Goal: Information Seeking & Learning: Learn about a topic

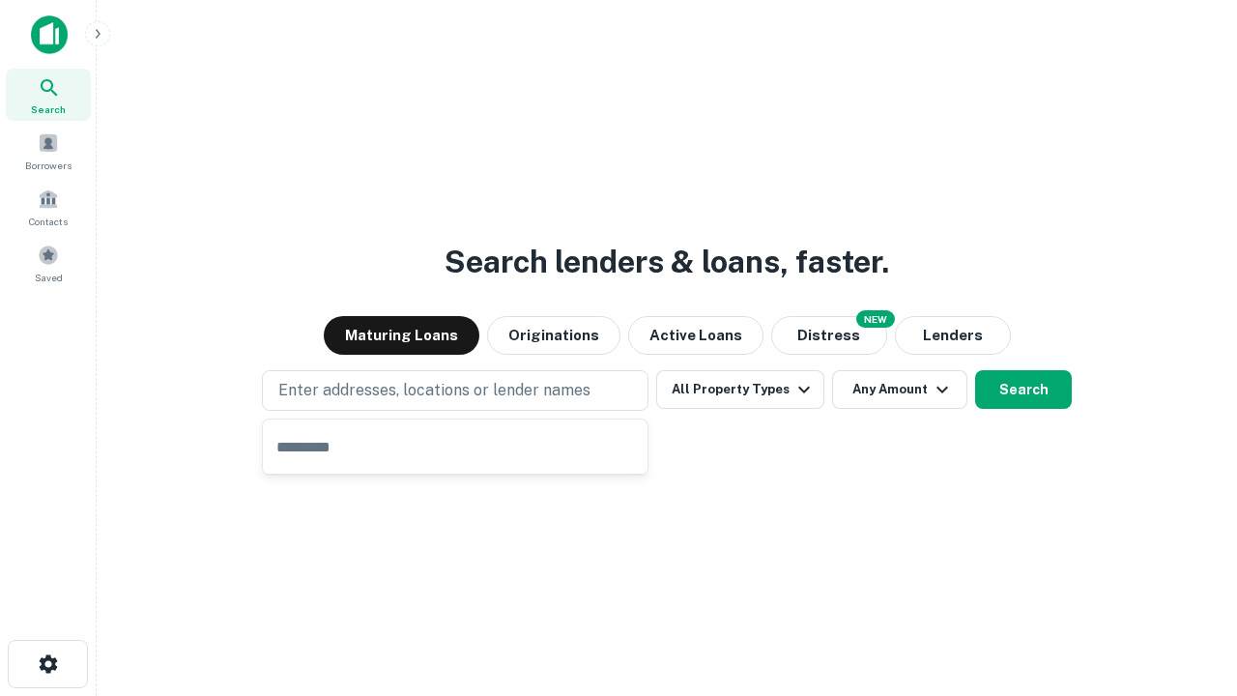
type input "**********"
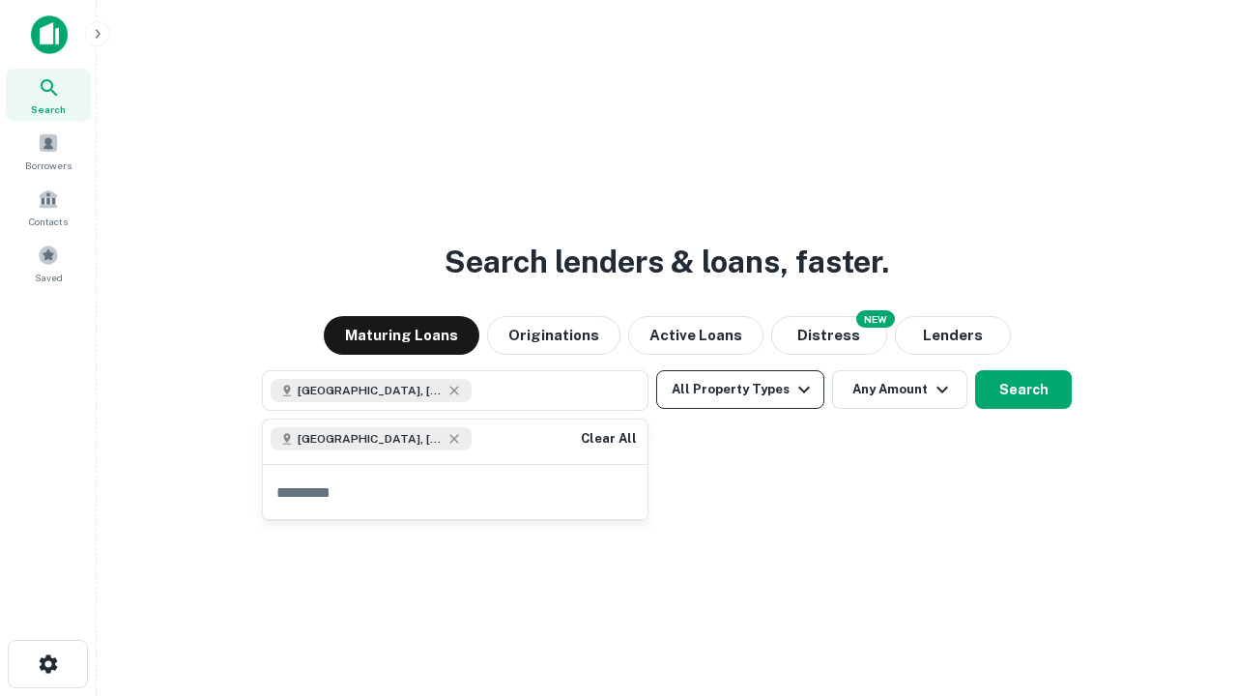
click at [740, 389] on button "All Property Types" at bounding box center [740, 389] width 168 height 39
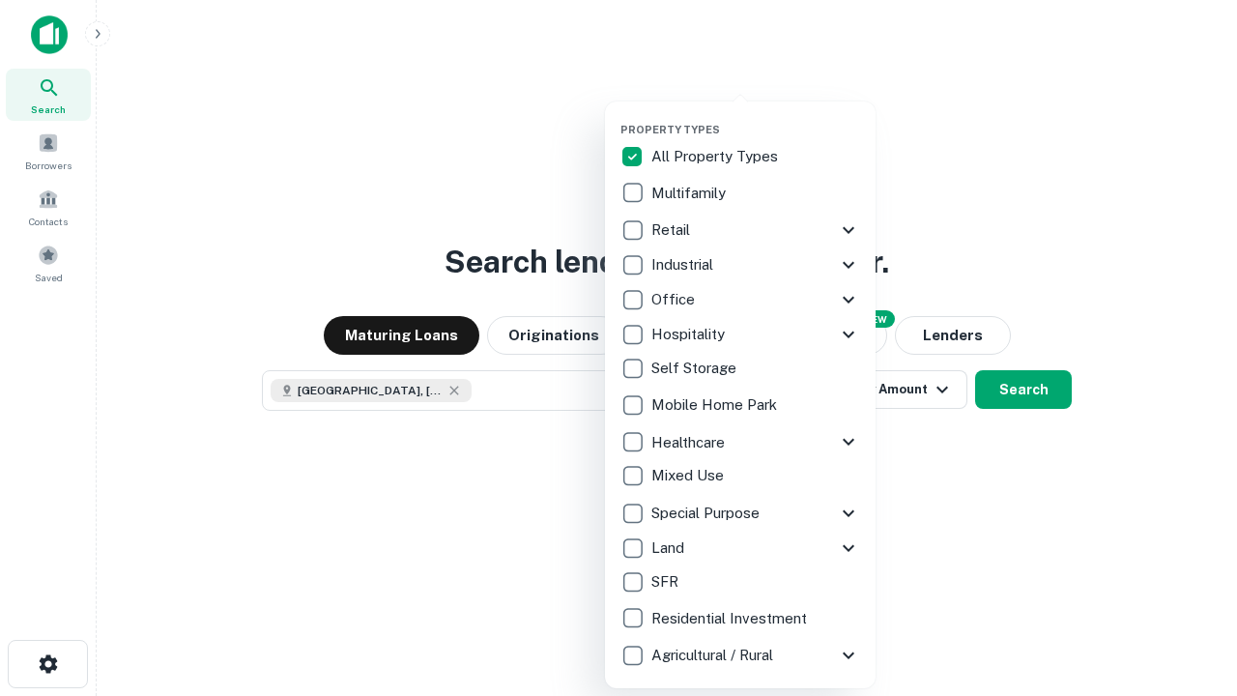
click at [756, 117] on button "button" at bounding box center [755, 117] width 271 height 1
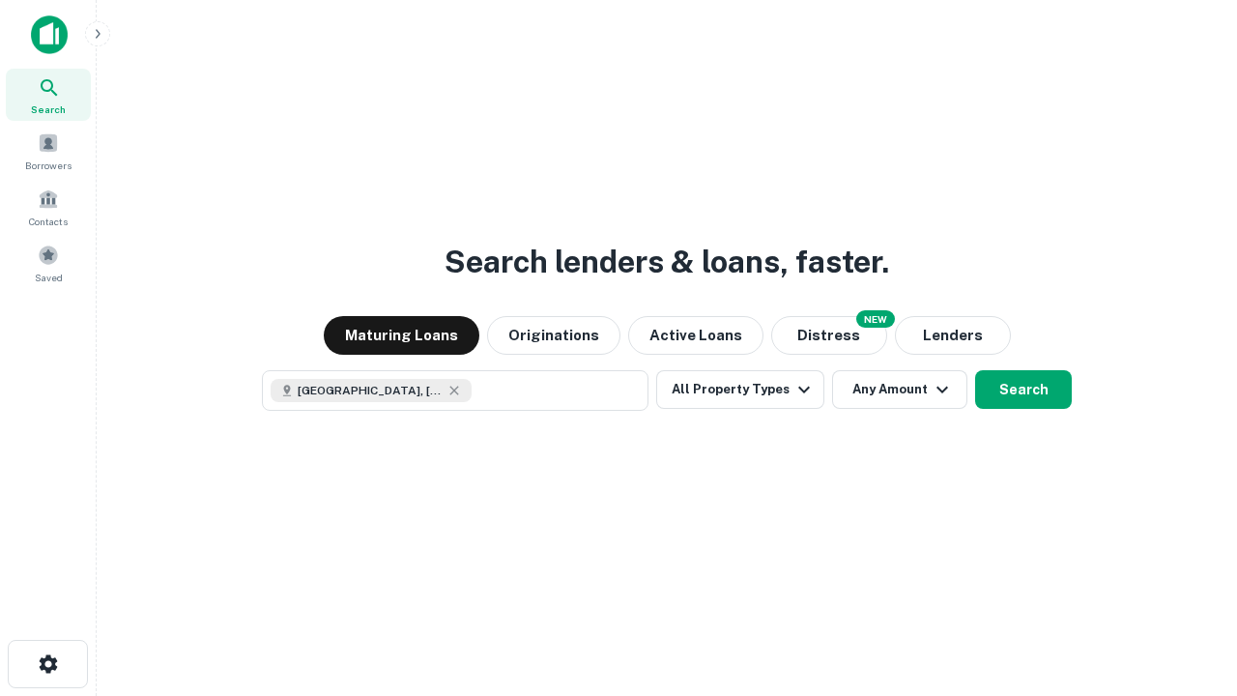
scroll to position [31, 0]
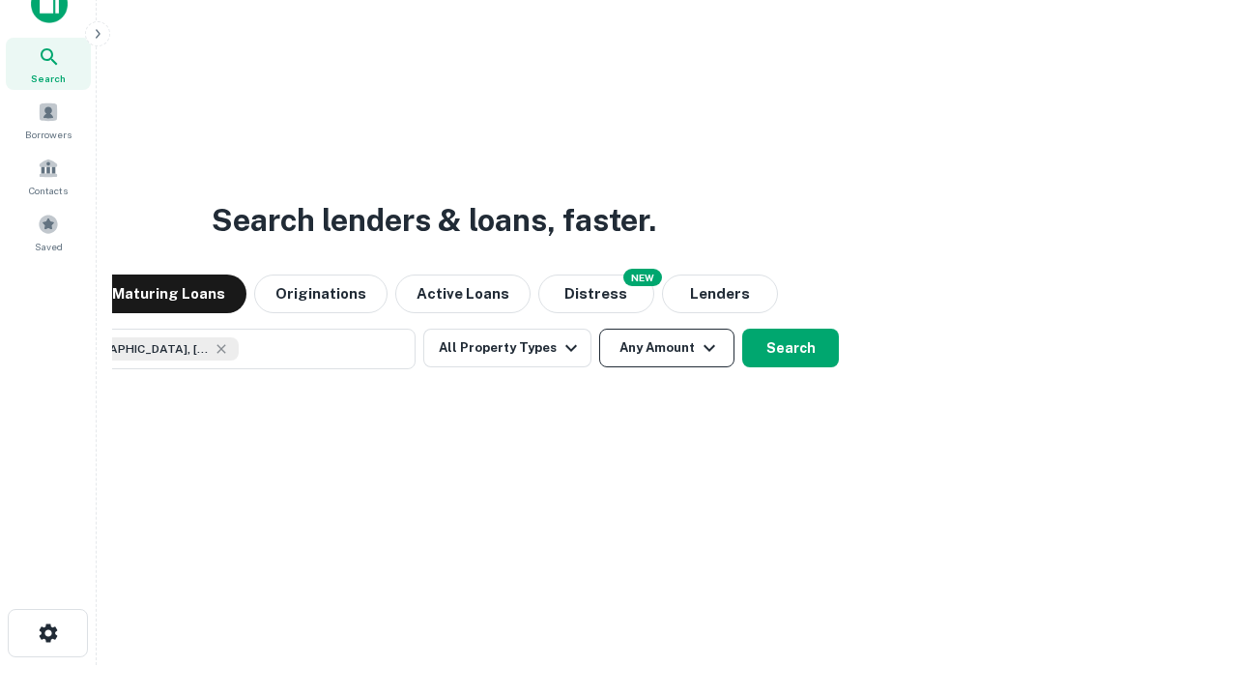
click at [599, 328] on button "Any Amount" at bounding box center [666, 347] width 135 height 39
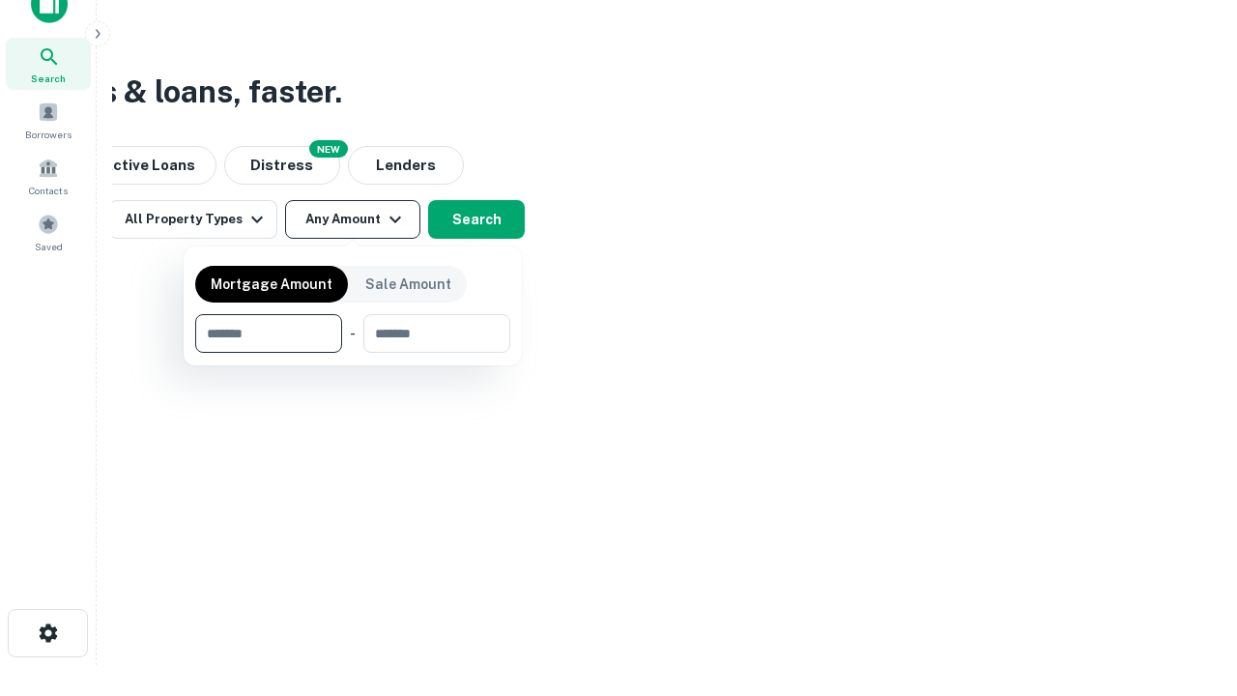
type input "*******"
click at [353, 353] on button "button" at bounding box center [352, 353] width 315 height 1
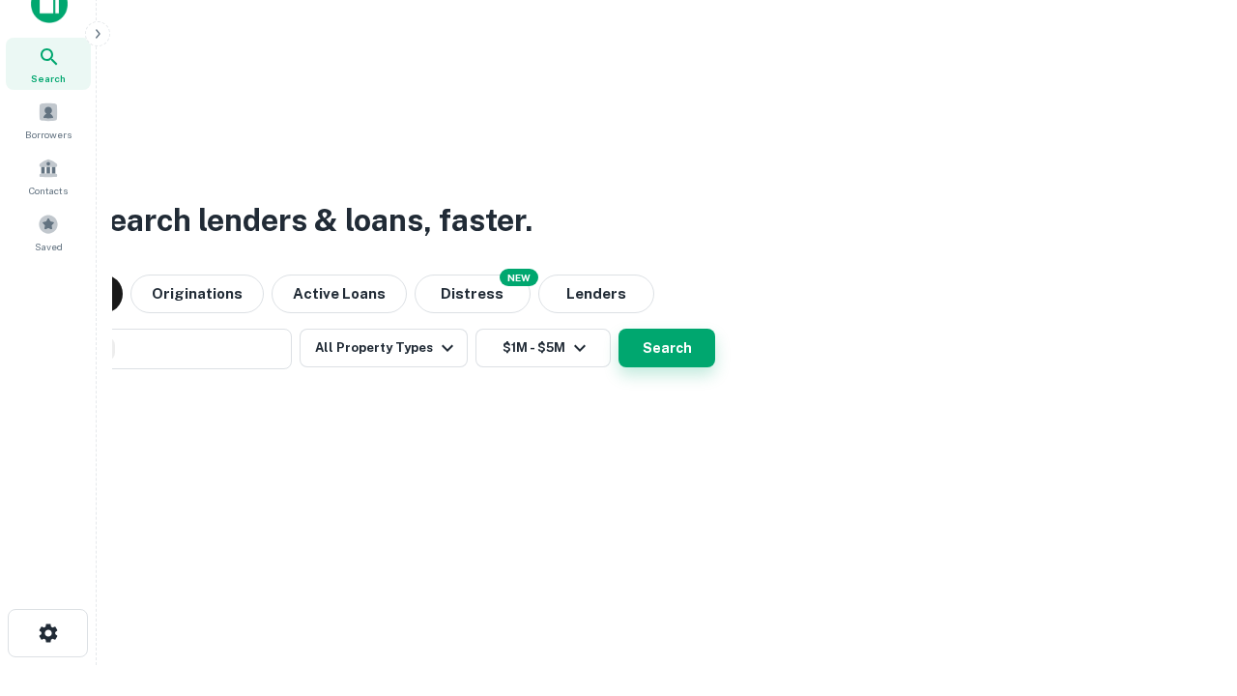
click at [618, 328] on button "Search" at bounding box center [666, 347] width 97 height 39
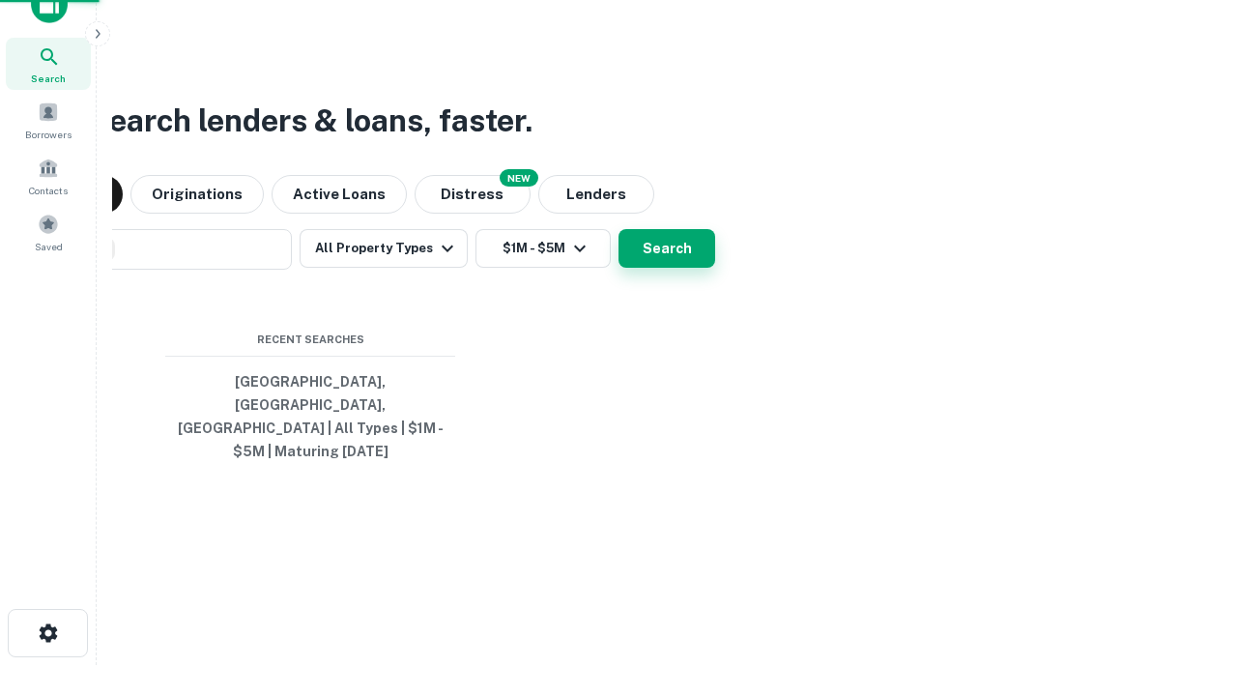
scroll to position [63, 547]
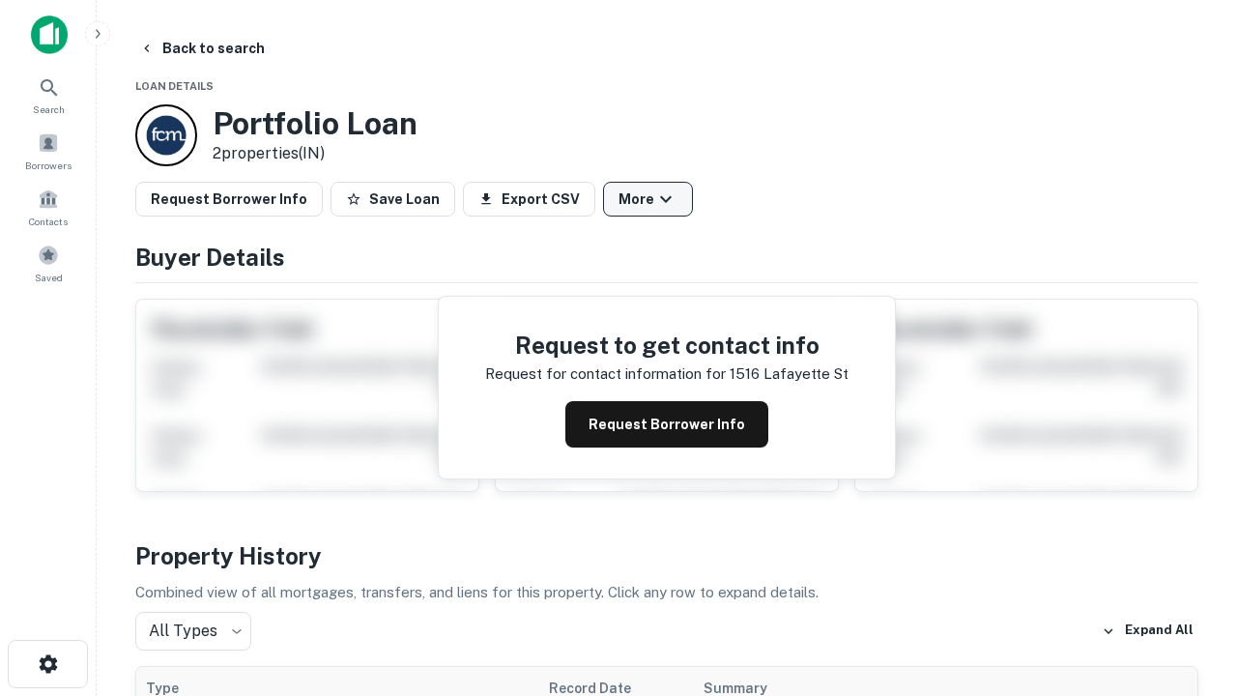
click at [647, 199] on button "More" at bounding box center [648, 199] width 90 height 35
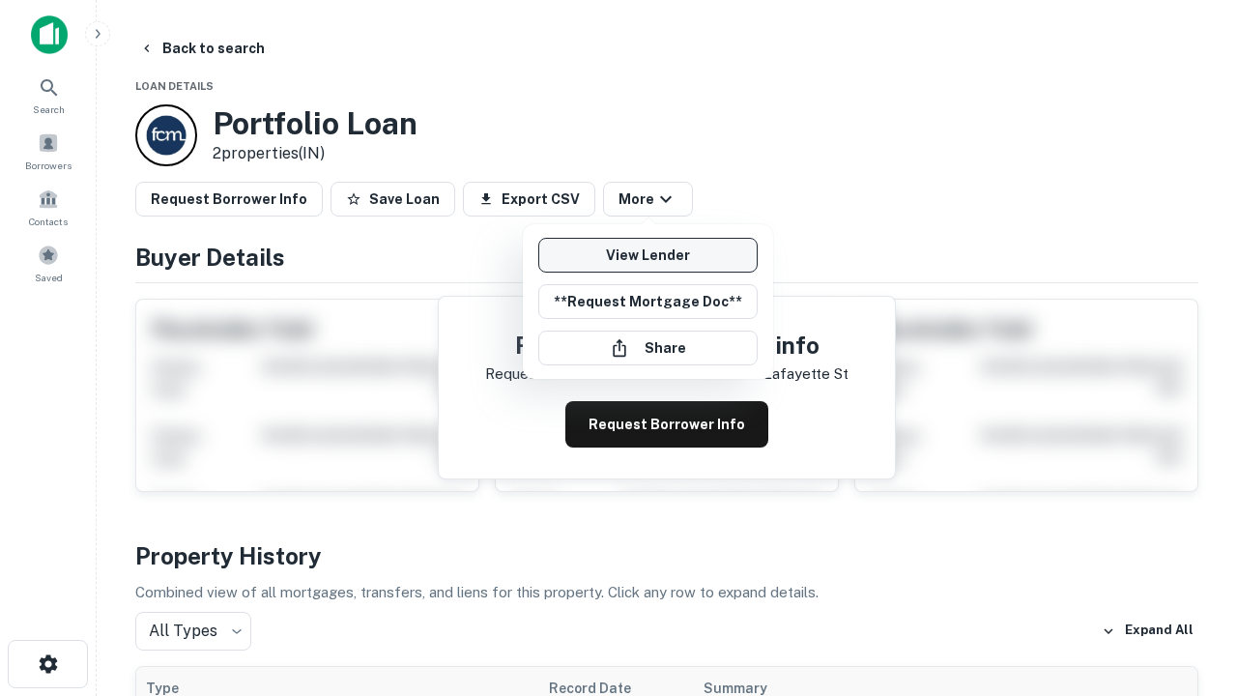
click at [647, 255] on link "View Lender" at bounding box center [647, 255] width 219 height 35
